Goal: Task Accomplishment & Management: Use online tool/utility

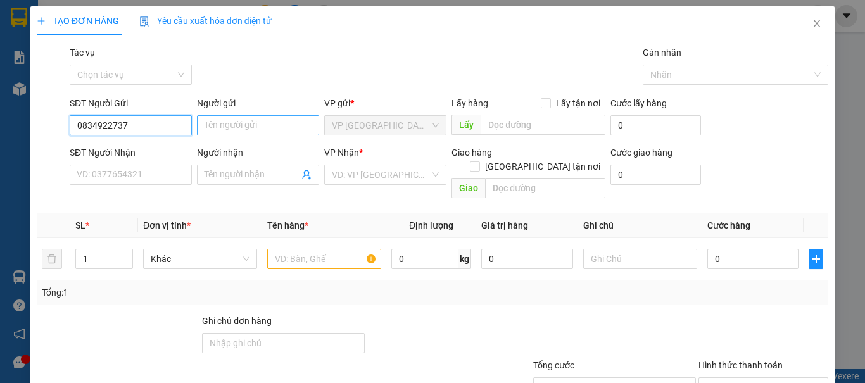
type input "0834922737"
click at [225, 120] on input "Người gửi" at bounding box center [258, 125] width 122 height 20
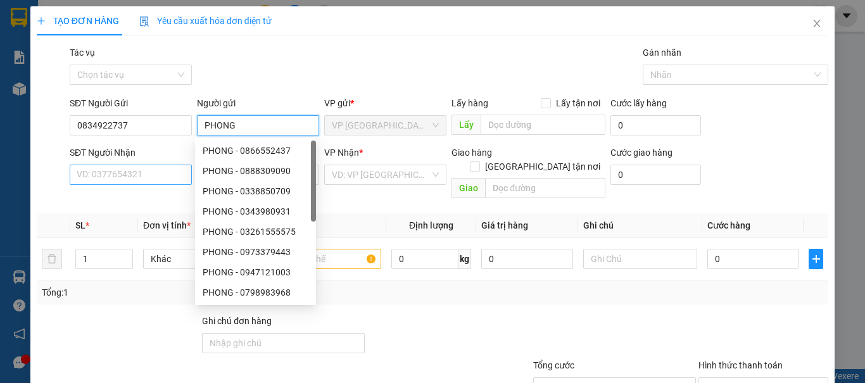
type input "PHONG"
click at [169, 173] on input "SĐT Người Nhận" at bounding box center [131, 175] width 122 height 20
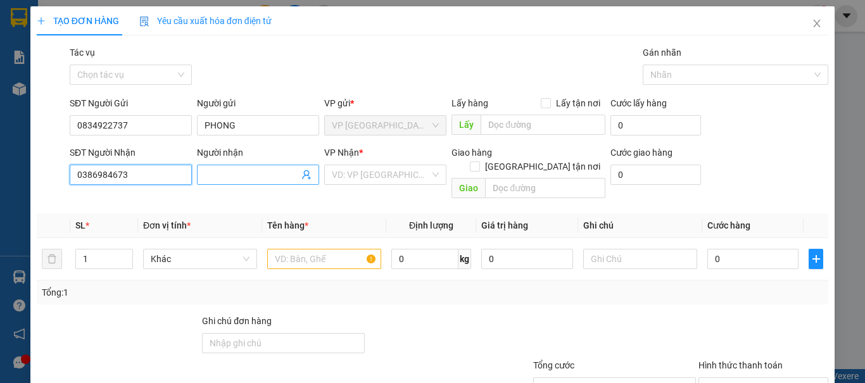
type input "0386984673"
click at [268, 178] on input "Người nhận" at bounding box center [252, 175] width 94 height 14
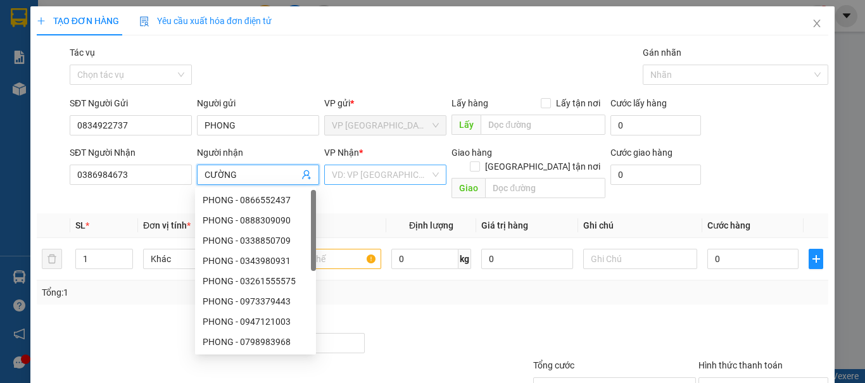
type input "CƯỜNG"
click at [346, 174] on input "search" at bounding box center [381, 174] width 98 height 19
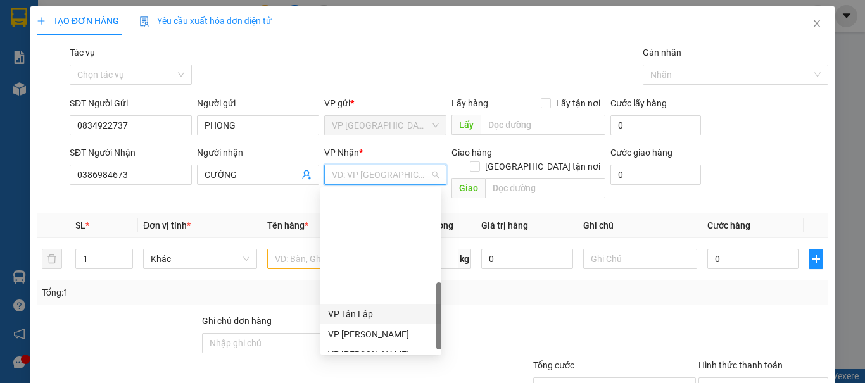
scroll to position [317, 0]
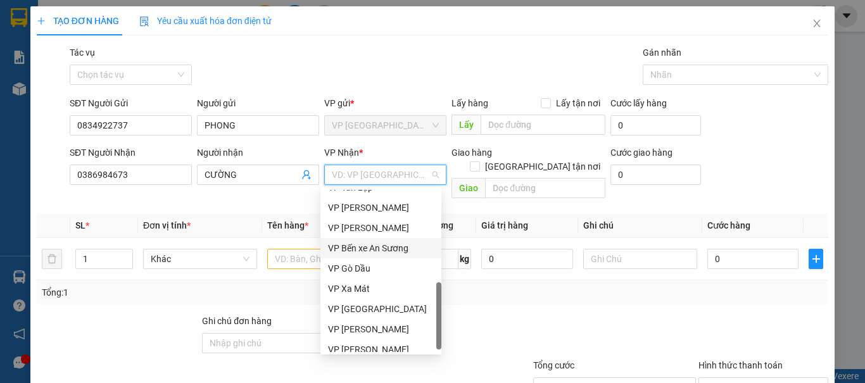
click at [403, 249] on div "VP Bến xe An Sương" at bounding box center [381, 248] width 106 height 14
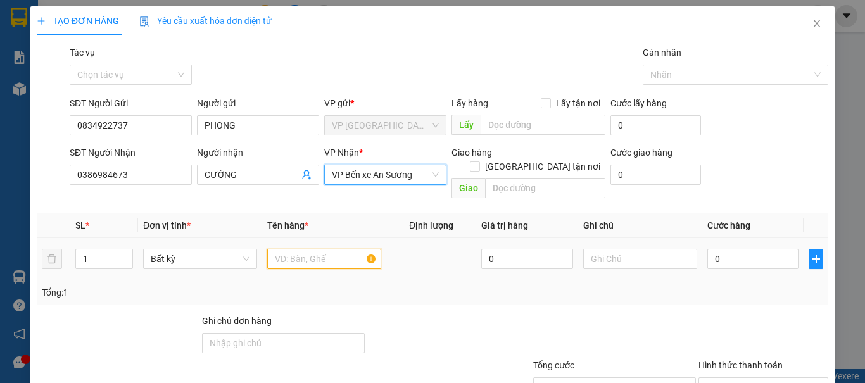
click at [301, 249] on input "text" at bounding box center [324, 259] width 114 height 20
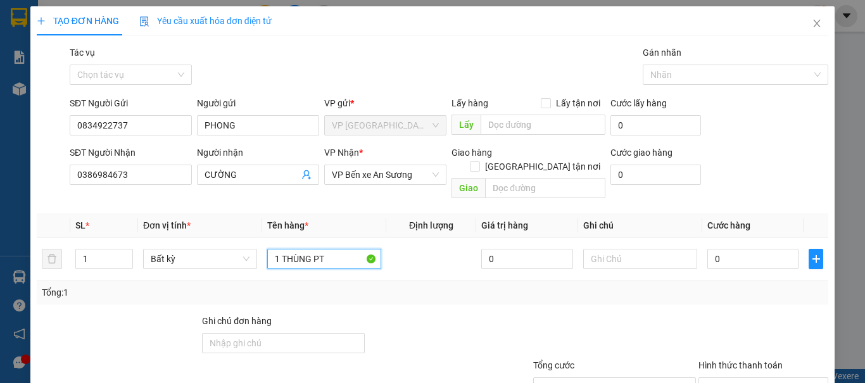
type input "1 THÙNG PT"
click at [748, 252] on input "0" at bounding box center [752, 259] width 91 height 20
type input "4"
type input "40"
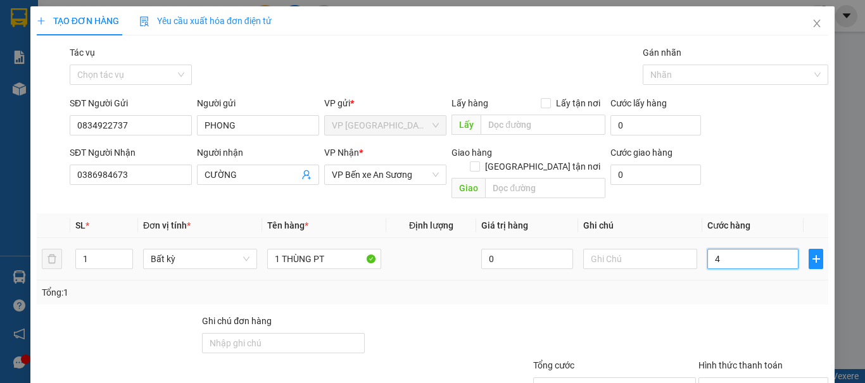
type input "40"
type input "40.000"
click at [704, 286] on div "Tổng: 1" at bounding box center [432, 293] width 781 height 14
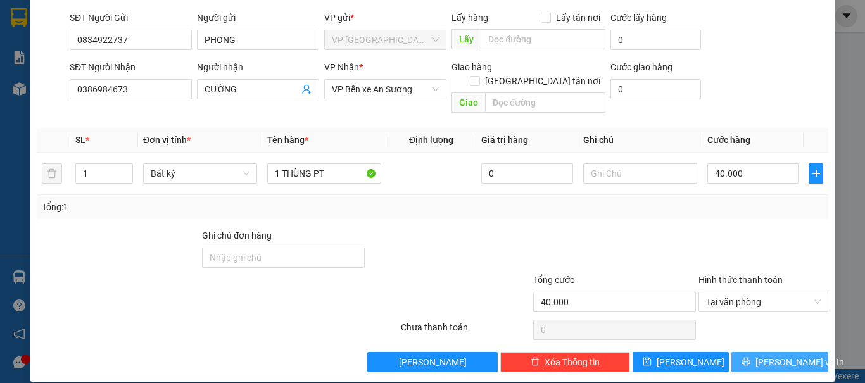
click at [761, 355] on span "[PERSON_NAME] và In" at bounding box center [799, 362] width 89 height 14
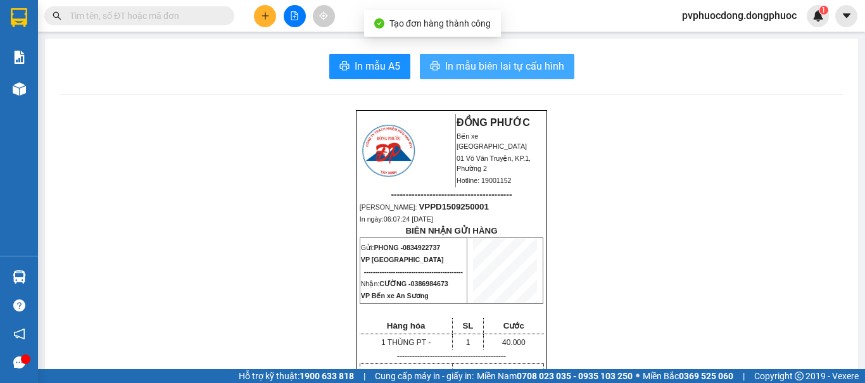
click at [498, 65] on span "In mẫu biên lai tự cấu hình" at bounding box center [504, 66] width 119 height 16
